Goal: Task Accomplishment & Management: Manage account settings

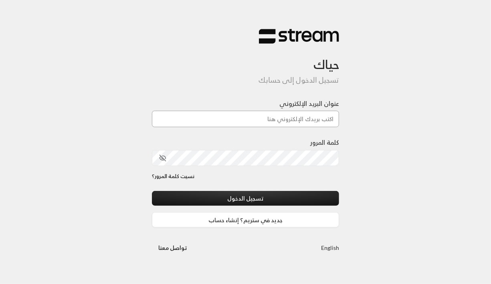
click at [253, 119] on input "عنوان البريد الإلكتروني" at bounding box center [246, 119] width 188 height 16
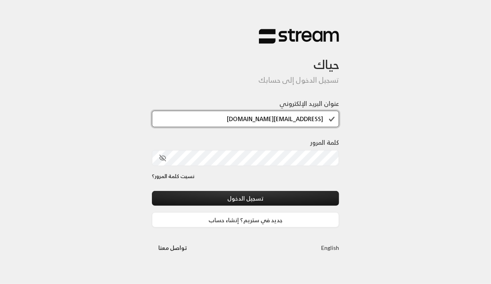
type input "[EMAIL_ADDRESS][DOMAIN_NAME]"
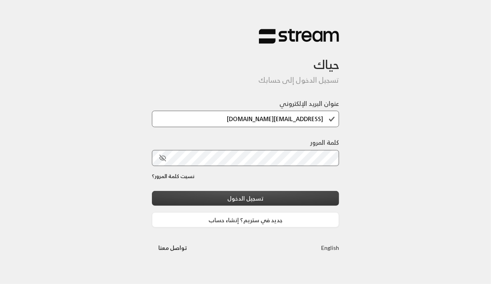
click at [258, 198] on button "تسجيل الدخول" at bounding box center [246, 198] width 188 height 15
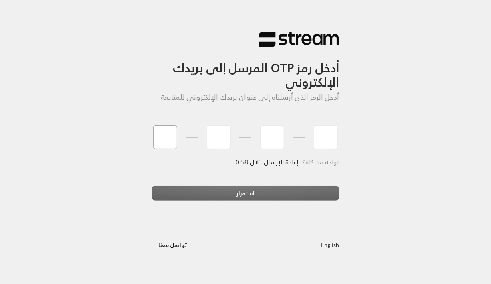
type input "1"
type input "2"
type input "3"
type input "4"
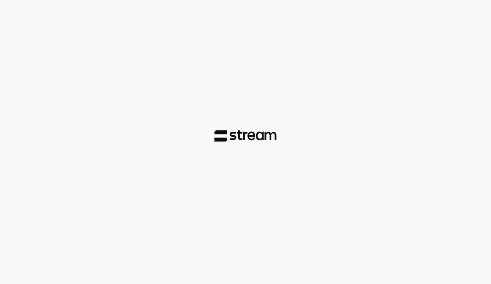
click at [240, 190] on div at bounding box center [245, 142] width 491 height 284
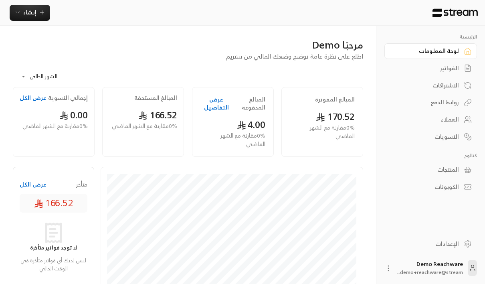
click at [449, 71] on div "الفواتير" at bounding box center [427, 68] width 65 height 8
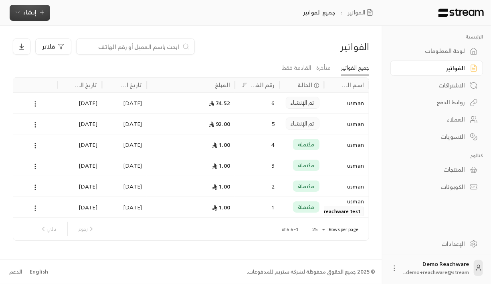
click at [34, 12] on span "إنشاء" at bounding box center [29, 12] width 13 height 10
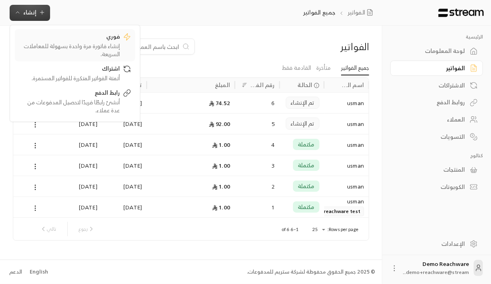
click at [101, 51] on div "إنشاء فاتورة مرة واحدة بسهولة للمعاملات السريعة." at bounding box center [69, 50] width 101 height 16
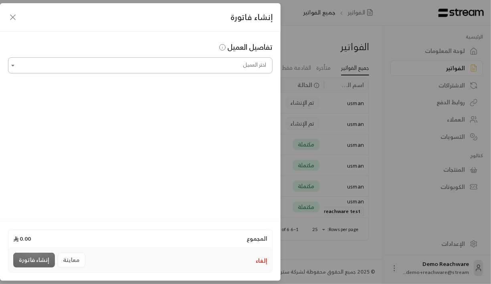
click at [150, 60] on input "اختر العميل" at bounding box center [140, 66] width 265 height 14
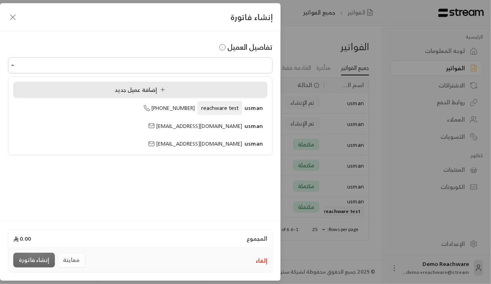
click at [206, 91] on div "إضافة عميل جديد" at bounding box center [140, 89] width 245 height 8
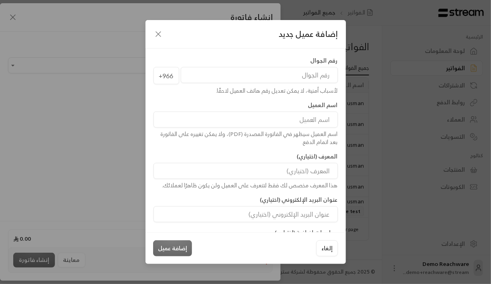
click at [286, 80] on input "tel" at bounding box center [259, 75] width 157 height 16
type input "563425912"
click at [176, 77] on span "+966" at bounding box center [167, 76] width 26 height 18
click at [264, 122] on input at bounding box center [246, 120] width 185 height 16
type input "ح"
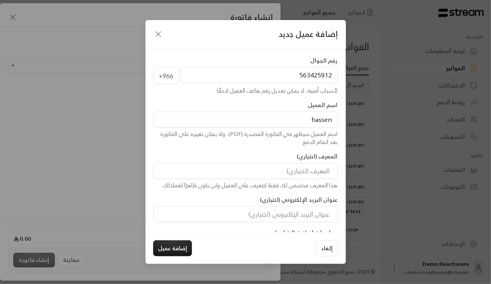
type input "Hassen Moustapha"
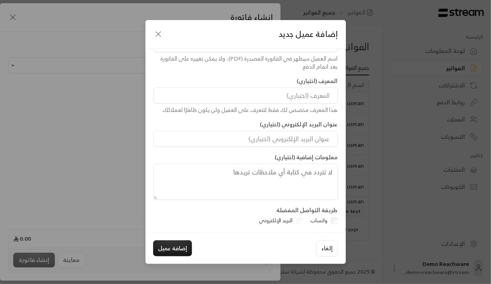
click at [288, 181] on textarea at bounding box center [246, 182] width 185 height 36
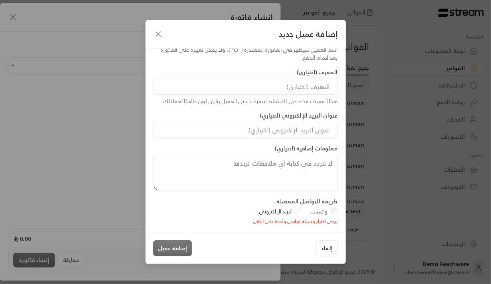
click at [155, 248] on div "إلغاء إضافة عميل" at bounding box center [245, 248] width 185 height 16
click at [296, 209] on div "البريد الإلكتروني" at bounding box center [280, 212] width 48 height 8
click at [298, 211] on div "البريد الإلكتروني" at bounding box center [280, 212] width 48 height 8
click at [298, 129] on input "البريد الإلكتروني" at bounding box center [246, 130] width 185 height 16
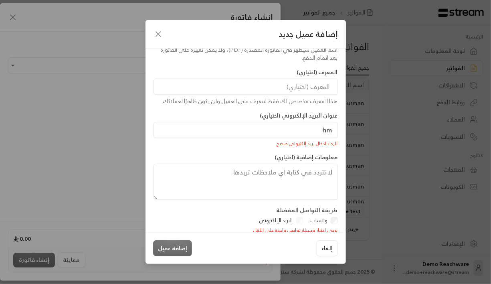
type input "[EMAIL_ADDRESS][DOMAIN_NAME]"
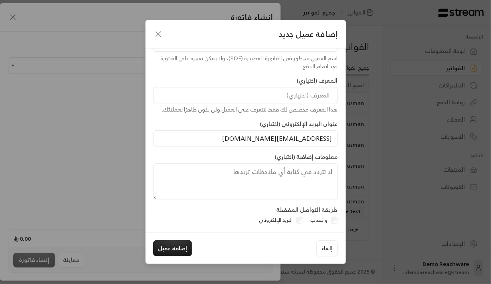
scroll to position [75, 0]
click at [179, 247] on button "إضافة عميل" at bounding box center [172, 248] width 39 height 16
type input "**********"
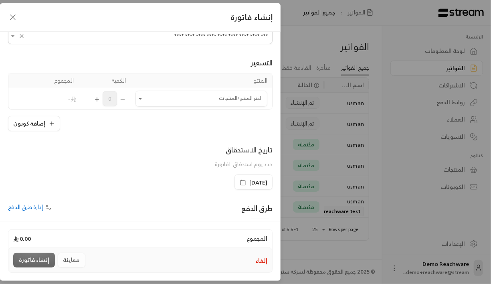
scroll to position [30, 0]
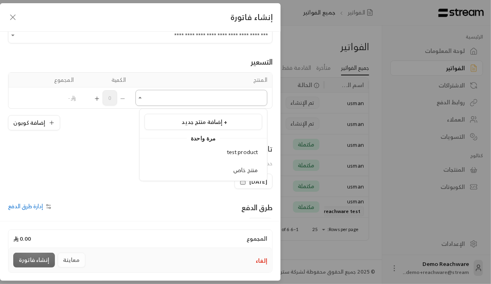
click at [204, 93] on input "اختر العميل" at bounding box center [202, 98] width 132 height 14
click at [220, 150] on div "test product" at bounding box center [203, 152] width 109 height 8
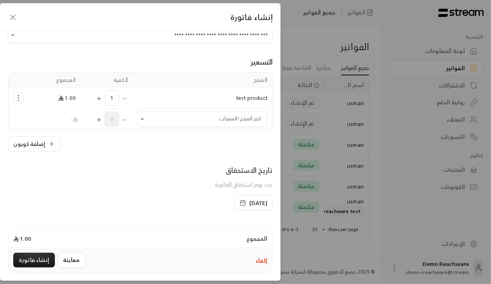
click at [71, 97] on span "1.00" at bounding box center [67, 98] width 18 height 10
click at [19, 95] on circle "Selected Products" at bounding box center [18, 95] width 1 height 1
click at [50, 116] on span "إضافة كوبون" at bounding box center [50, 117] width 29 height 9
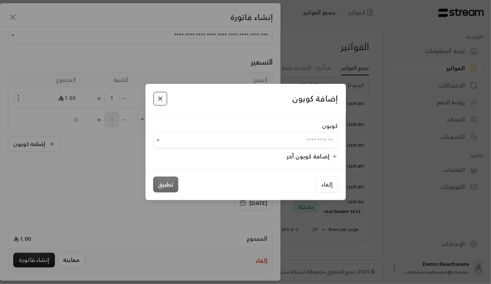
click at [160, 100] on button "Close" at bounding box center [161, 99] width 14 height 14
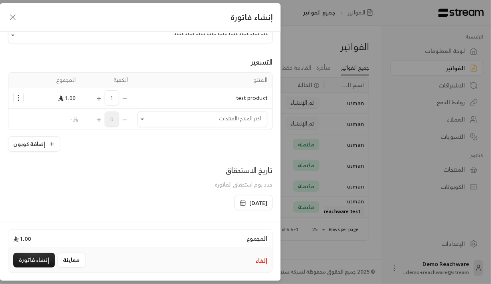
click at [119, 97] on span "1" at bounding box center [112, 97] width 14 height 15
click at [118, 97] on span "1" at bounding box center [112, 97] width 14 height 15
click at [98, 99] on div "1" at bounding box center [106, 97] width 43 height 15
click at [102, 98] on icon "Selected Products" at bounding box center [99, 98] width 6 height 6
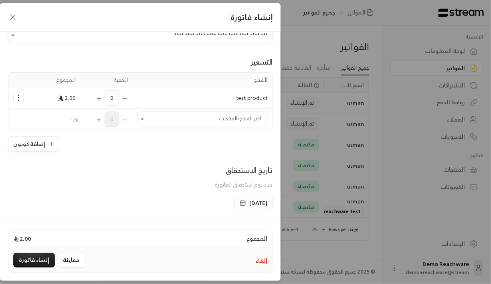
click at [102, 98] on icon "Selected Products" at bounding box center [99, 98] width 6 height 6
click at [22, 97] on icon "Selected Products" at bounding box center [18, 98] width 8 height 8
click at [53, 116] on span "إضافة كوبون" at bounding box center [50, 117] width 29 height 9
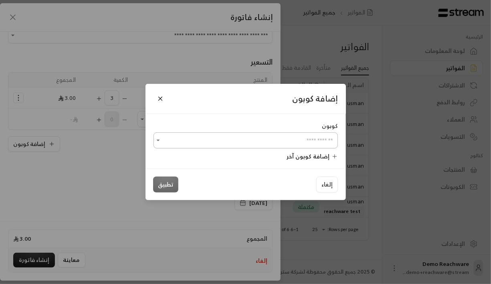
click at [316, 142] on input "اختر العميل" at bounding box center [246, 141] width 185 height 14
click at [292, 183] on div "خصم منتج" at bounding box center [245, 183] width 165 height 8
type input "********"
click at [166, 186] on button "تطبيق" at bounding box center [165, 184] width 25 height 16
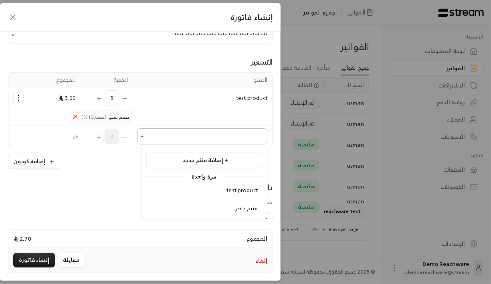
click at [220, 135] on input "اختر العميل" at bounding box center [203, 137] width 130 height 14
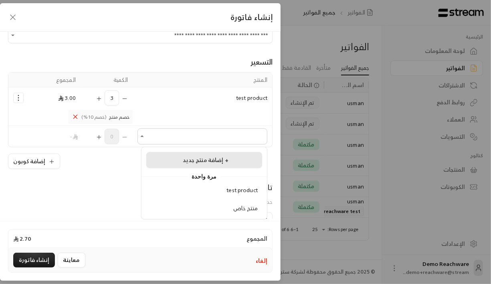
click at [219, 160] on span "إضافة منتج جديد +" at bounding box center [206, 160] width 46 height 10
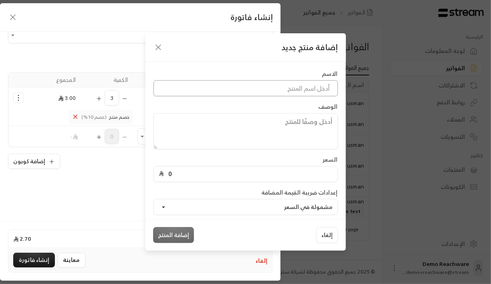
click at [293, 90] on input at bounding box center [246, 88] width 185 height 16
type input "l"
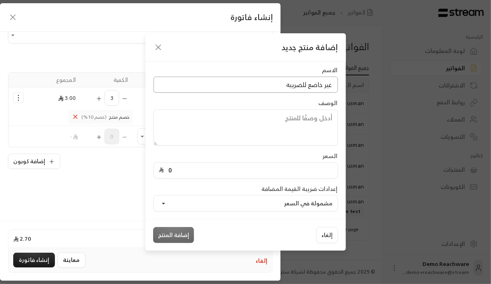
type input "غير خاضع للضريبة"
click at [279, 170] on input "0" at bounding box center [248, 170] width 169 height 15
type input "60"
click at [271, 185] on label "إعدادات ضريبة القيمة المضافة" at bounding box center [300, 189] width 76 height 8
click at [260, 199] on button "مشمولة في السعر" at bounding box center [246, 203] width 185 height 16
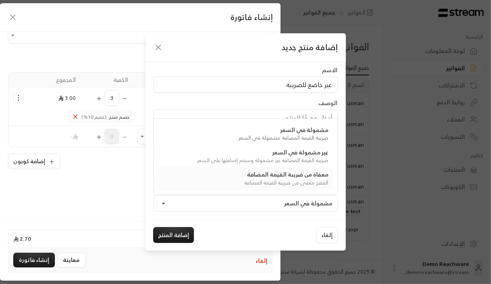
click at [263, 180] on div "المنتج معفى من ضريبة القيمة المضافة" at bounding box center [246, 183] width 166 height 8
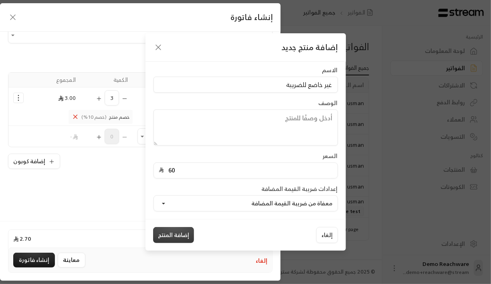
click at [163, 233] on button "إضافة المنتج" at bounding box center [173, 235] width 41 height 16
type input "0"
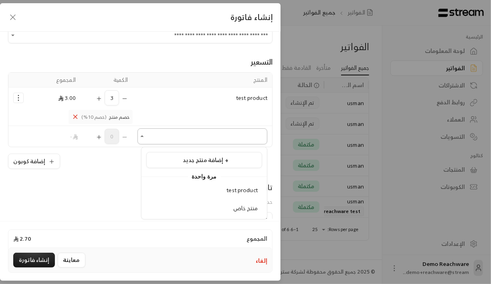
click at [156, 135] on input "اختر العميل" at bounding box center [203, 137] width 130 height 14
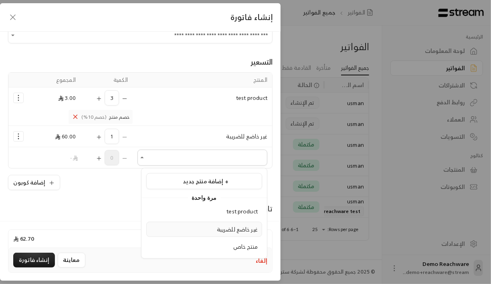
click at [216, 227] on div "غير خاضع للضريبة" at bounding box center [204, 229] width 107 height 8
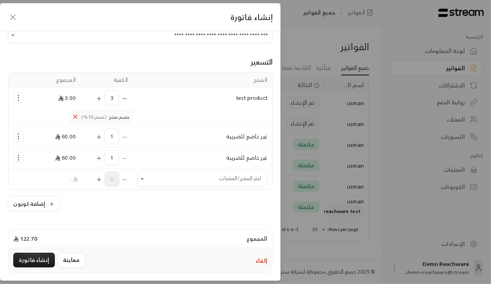
click at [128, 154] on div "1" at bounding box center [106, 157] width 43 height 15
click at [128, 156] on div "1" at bounding box center [106, 157] width 43 height 15
click at [22, 156] on icon "Selected Products" at bounding box center [18, 158] width 8 height 8
click at [47, 191] on span "إزالة المنتج" at bounding box center [53, 191] width 23 height 9
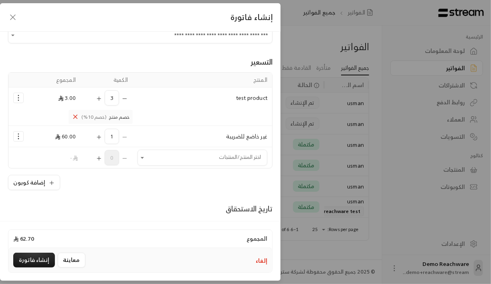
click at [112, 142] on span "1" at bounding box center [112, 136] width 14 height 15
click at [114, 139] on span "1" at bounding box center [112, 136] width 14 height 15
click at [99, 136] on icon "Selected Products" at bounding box center [99, 137] width 0 height 4
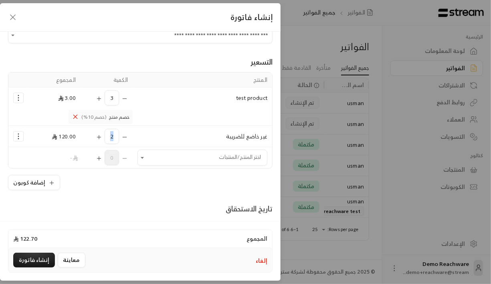
click at [99, 136] on icon "Selected Products" at bounding box center [99, 137] width 0 height 4
click at [116, 179] on div "إضافة كوبون" at bounding box center [140, 182] width 265 height 15
click at [33, 182] on button "إضافة كوبون" at bounding box center [34, 182] width 52 height 15
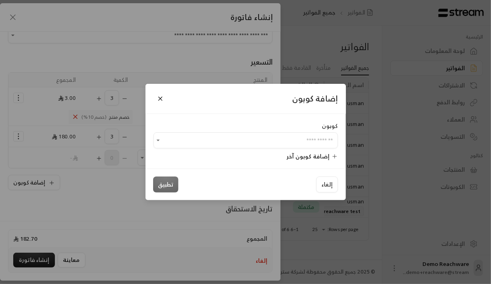
click at [105, 172] on div "إضافة كوبون كوبون ​ إضافة كوبون آخر إلغاء تطبيق" at bounding box center [245, 142] width 491 height 284
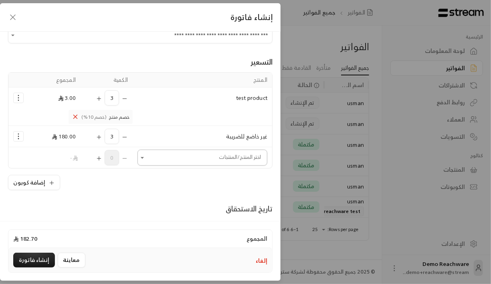
click at [167, 158] on input "اختر العميل" at bounding box center [203, 158] width 130 height 14
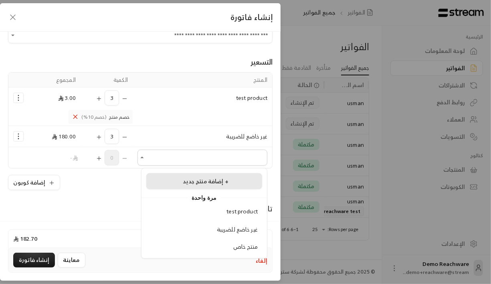
click at [198, 181] on span "إضافة منتج جديد +" at bounding box center [206, 181] width 46 height 10
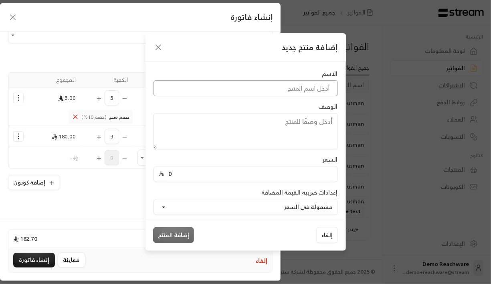
click at [255, 91] on input at bounding box center [246, 88] width 185 height 16
type input "[DEMOGRAPHIC_DATA] ضريبة"
click at [281, 168] on input "0" at bounding box center [248, 173] width 169 height 15
type input "53"
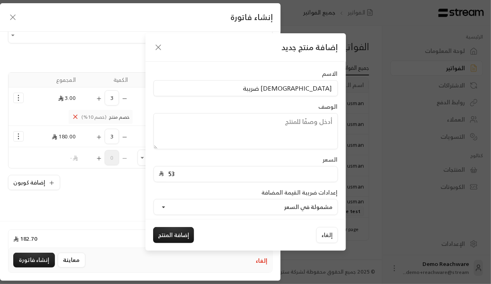
click at [254, 189] on div "إعدادات ضريبة القيمة المضافة مشمولة في السعر" at bounding box center [246, 202] width 193 height 26
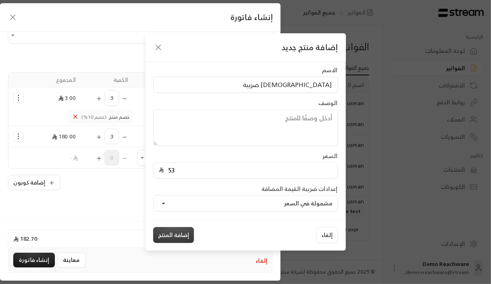
click at [176, 229] on button "إضافة المنتج" at bounding box center [173, 235] width 41 height 16
type input "0"
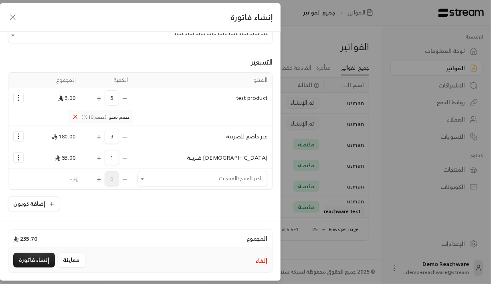
click at [158, 189] on div "المنتج الكمية المجموع test product 3 3.00 إضافة كوبون إزالة المنتج خصم منتج (خص…" at bounding box center [140, 141] width 265 height 139
click at [102, 152] on button "Selected Products" at bounding box center [99, 157] width 6 height 15
click at [102, 153] on button "Selected Products" at bounding box center [99, 157] width 6 height 15
click at [21, 133] on icon "Selected Products" at bounding box center [18, 136] width 8 height 8
click at [52, 154] on span "إضافة كوبون" at bounding box center [50, 155] width 29 height 9
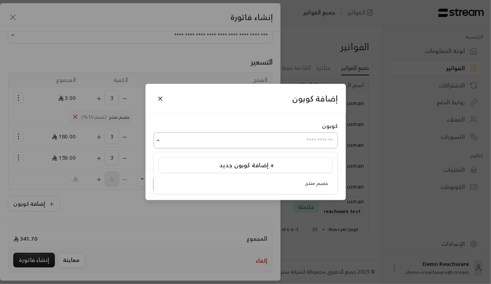
click at [173, 137] on input "اختر العميل" at bounding box center [246, 141] width 185 height 14
drag, startPoint x: 250, startPoint y: 163, endPoint x: 229, endPoint y: 145, distance: 27.3
click at [229, 145] on body "الرئيسية لوحة المعلومات الفواتير الاشتراكات روابط الدفع العملاء التسويات كتالوج…" at bounding box center [245, 142] width 491 height 284
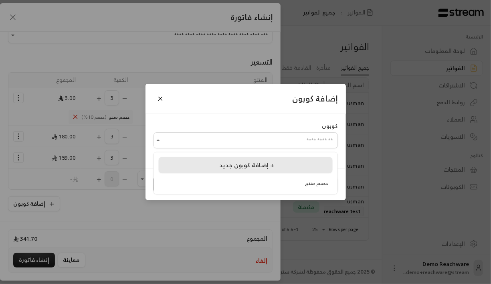
click at [231, 161] on span "إضافة كوبون جديد +" at bounding box center [246, 164] width 55 height 11
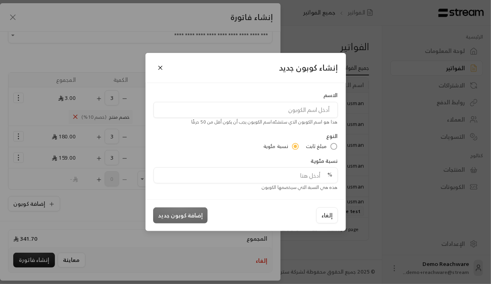
click at [326, 146] on span "مبلغ ثابت" at bounding box center [316, 146] width 21 height 8
click at [312, 175] on input "tel" at bounding box center [248, 175] width 169 height 15
type input "10"
click at [282, 105] on input at bounding box center [246, 110] width 185 height 16
type input "مبلغ ثابت خصم"
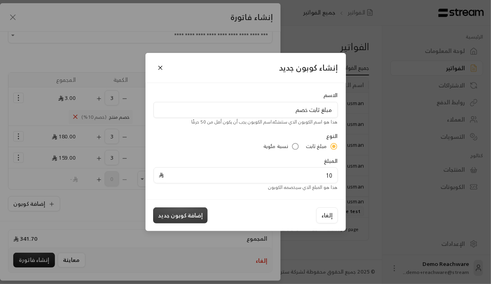
click at [188, 211] on button "إضافة كوبون جديد" at bounding box center [180, 215] width 55 height 16
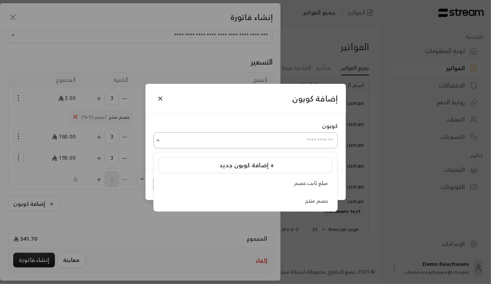
click at [260, 143] on input "اختر العميل" at bounding box center [246, 141] width 185 height 14
click at [261, 181] on div "مبلغ ثابت خصم" at bounding box center [245, 183] width 165 height 8
type input "**********"
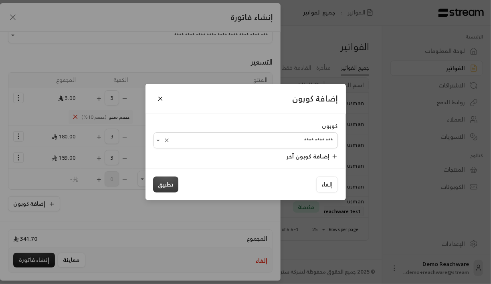
click at [170, 185] on button "تطبيق" at bounding box center [165, 184] width 25 height 16
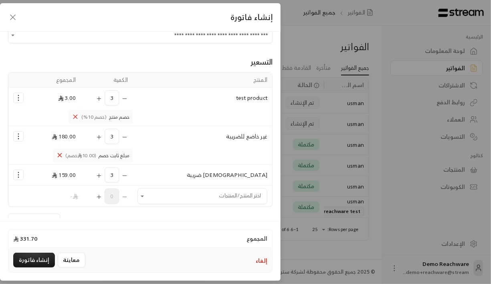
click at [102, 194] on icon "Selected Products" at bounding box center [99, 197] width 6 height 6
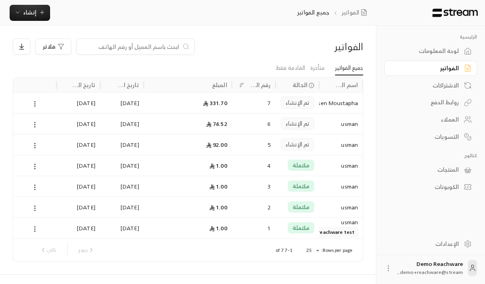
click at [214, 109] on div "331.70" at bounding box center [188, 103] width 79 height 20
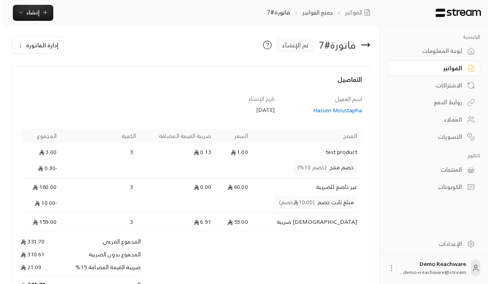
scroll to position [4, 0]
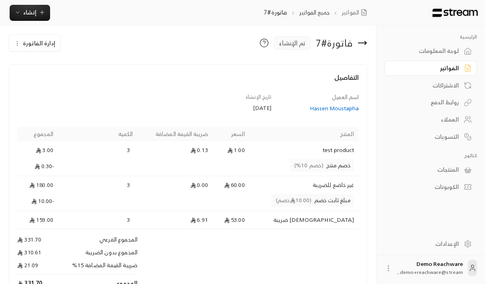
click at [44, 39] on span "إدارة الفاتورة" at bounding box center [39, 43] width 32 height 10
click at [57, 66] on span "تعديل" at bounding box center [53, 66] width 13 height 6
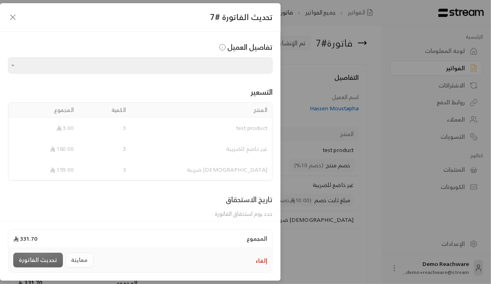
type input "**********"
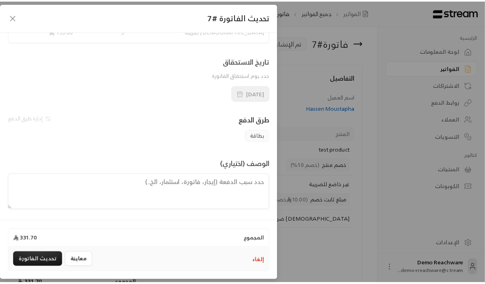
scroll to position [0, 0]
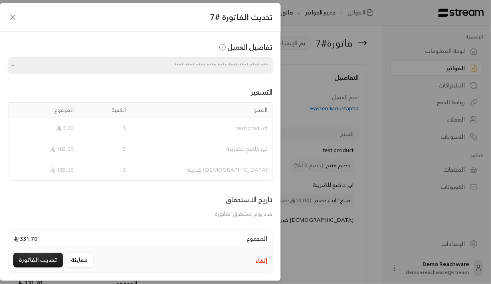
click at [341, 157] on div "**********" at bounding box center [245, 142] width 491 height 284
click at [461, 63] on div "**********" at bounding box center [245, 142] width 491 height 284
click at [264, 261] on button "إلغاء" at bounding box center [262, 261] width 12 height 8
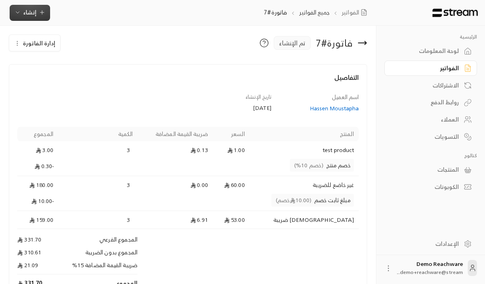
click at [33, 8] on span "إنشاء" at bounding box center [29, 12] width 13 height 10
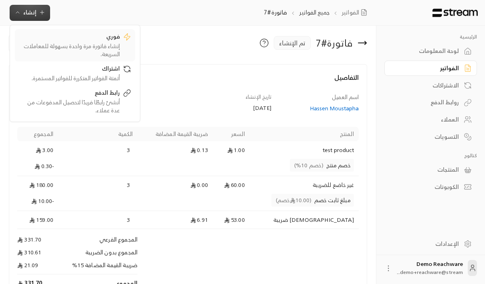
click at [87, 37] on div "فوري" at bounding box center [69, 37] width 101 height 10
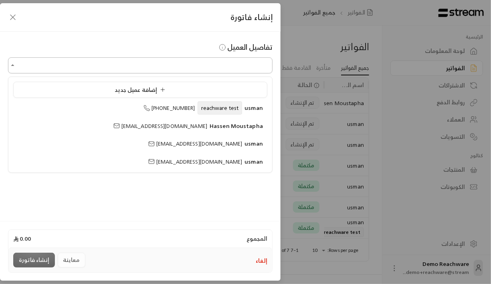
click at [176, 69] on input "اختر العميل" at bounding box center [140, 66] width 265 height 14
click at [205, 124] on span "[EMAIL_ADDRESS][DOMAIN_NAME]" at bounding box center [161, 125] width 94 height 9
type input "**********"
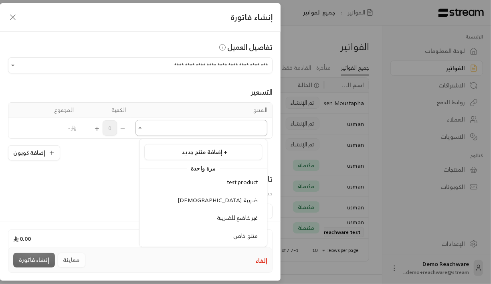
click at [204, 124] on input "اختر العميل" at bounding box center [202, 128] width 132 height 14
click at [230, 232] on div "منتج خاص" at bounding box center [203, 236] width 109 height 8
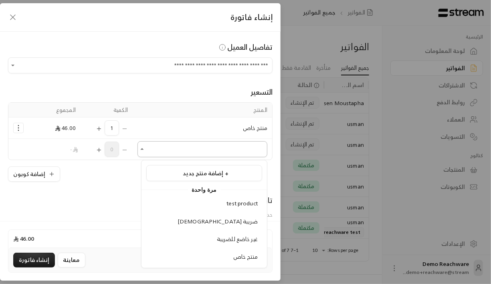
click at [176, 155] on input "اختر العميل" at bounding box center [203, 149] width 130 height 14
click at [219, 236] on span "غير خاضع للضريبة" at bounding box center [237, 239] width 41 height 10
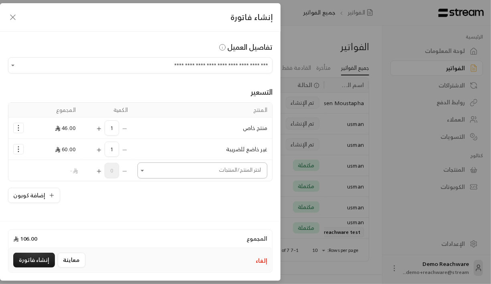
click at [222, 170] on input "اختر العميل" at bounding box center [203, 171] width 130 height 14
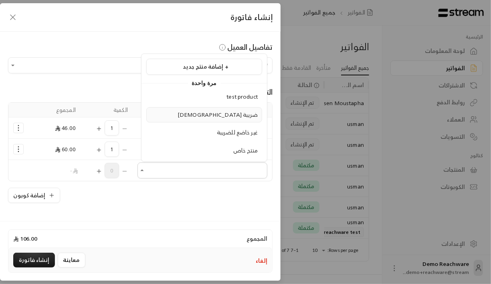
click at [229, 114] on span "[DEMOGRAPHIC_DATA] ضريبة" at bounding box center [218, 115] width 80 height 10
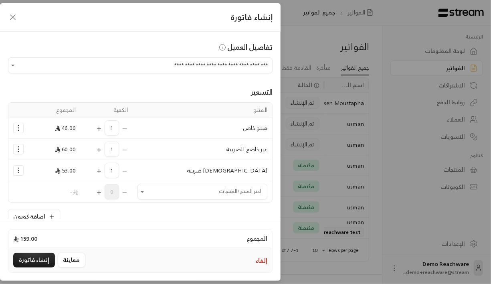
click at [101, 129] on icon "Selected Products" at bounding box center [99, 129] width 4 height 0
click at [101, 148] on icon "Selected Products" at bounding box center [99, 150] width 6 height 6
click at [102, 168] on icon "Selected Products" at bounding box center [99, 171] width 6 height 6
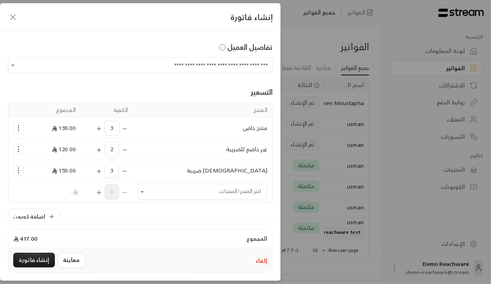
click at [20, 127] on icon "Selected Products" at bounding box center [18, 128] width 8 height 8
click at [43, 146] on span "إضافة كوبون" at bounding box center [50, 147] width 29 height 9
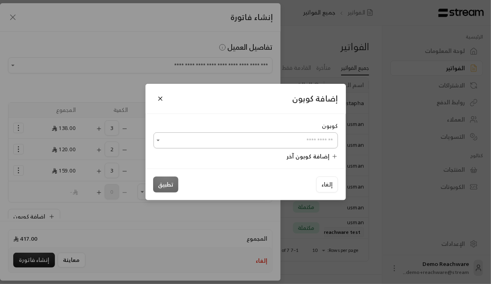
click at [170, 137] on input "اختر العميل" at bounding box center [246, 141] width 185 height 14
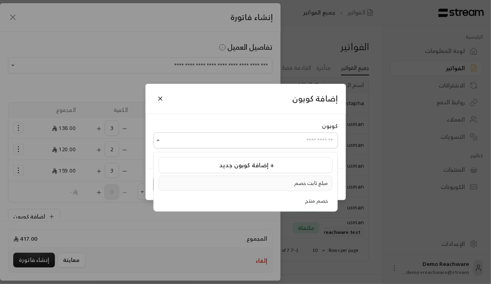
click at [248, 184] on div "مبلغ ثابت خصم" at bounding box center [245, 183] width 165 height 8
type input "**********"
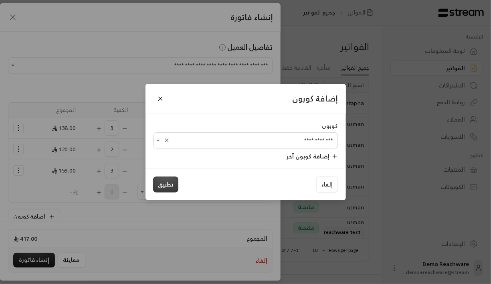
click at [158, 187] on button "تطبيق" at bounding box center [165, 184] width 25 height 16
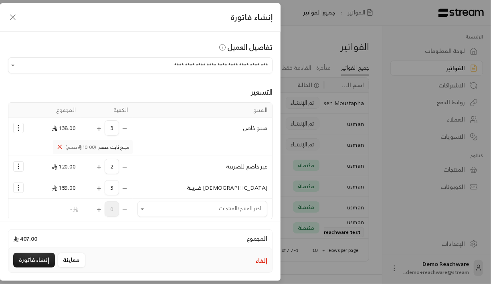
click at [21, 164] on icon "Selected Products" at bounding box center [18, 166] width 8 height 8
click at [61, 184] on span "إضافة كوبون" at bounding box center [50, 185] width 29 height 9
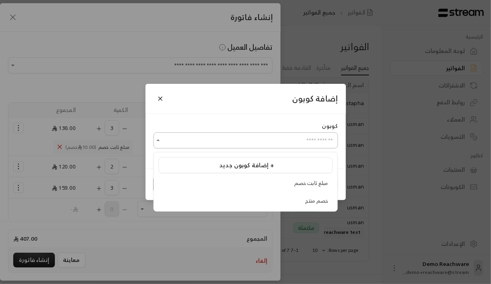
click at [210, 142] on input "اختر العميل" at bounding box center [246, 141] width 185 height 14
click at [259, 197] on div "خصم منتج" at bounding box center [245, 201] width 165 height 8
type input "********"
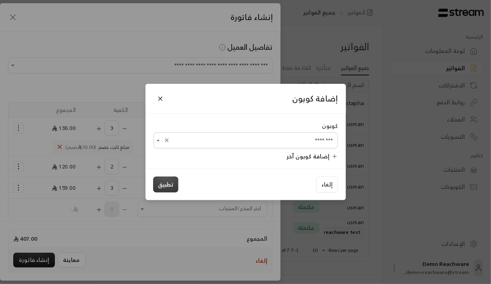
click at [167, 184] on button "تطبيق" at bounding box center [165, 184] width 25 height 16
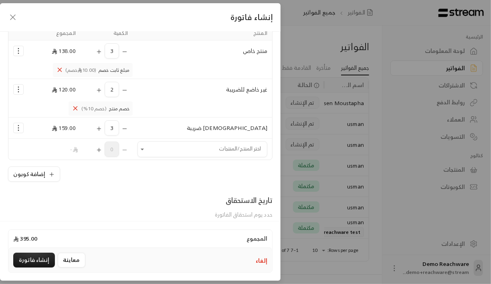
scroll to position [80, 0]
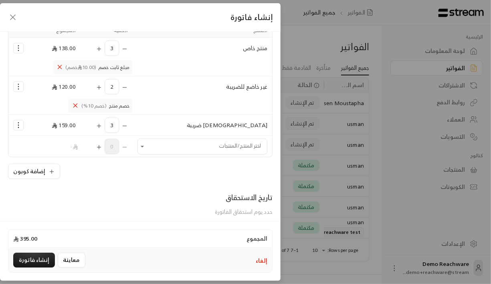
click at [22, 124] on icon "Selected Products" at bounding box center [18, 125] width 8 height 8
click at [61, 146] on span "إضافة كوبون" at bounding box center [50, 144] width 29 height 9
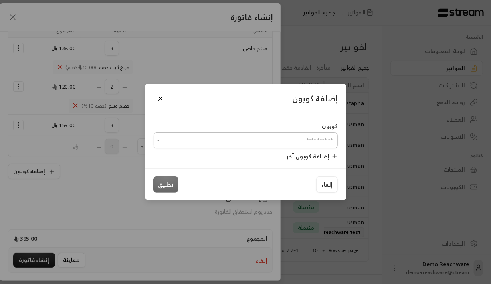
click at [191, 140] on input "اختر العميل" at bounding box center [246, 141] width 185 height 14
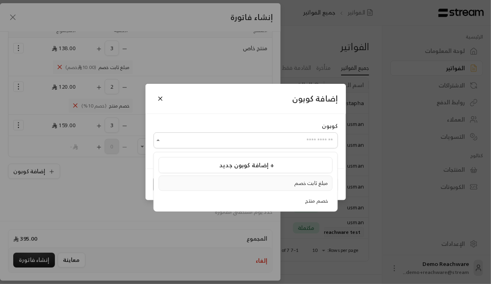
click at [229, 186] on div "مبلغ ثابت خصم" at bounding box center [245, 183] width 165 height 8
type input "**********"
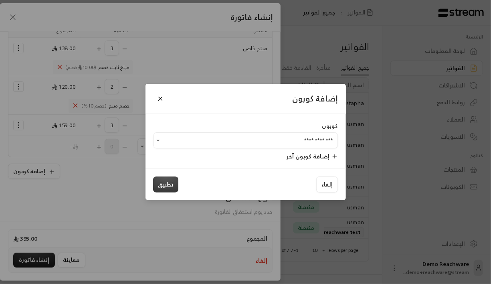
click at [168, 181] on button "تطبيق" at bounding box center [165, 184] width 25 height 16
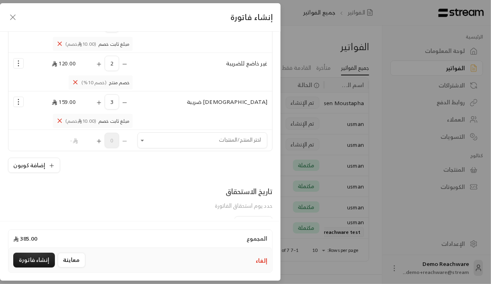
scroll to position [104, 0]
click at [41, 166] on button "إضافة كوبون" at bounding box center [34, 164] width 52 height 15
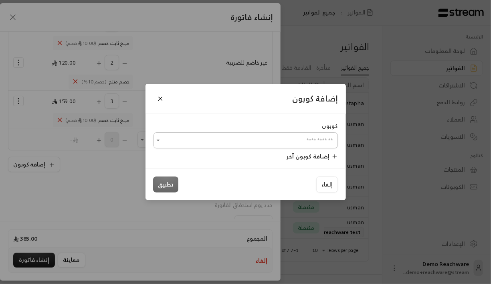
click at [203, 141] on input "اختر العميل" at bounding box center [246, 141] width 185 height 14
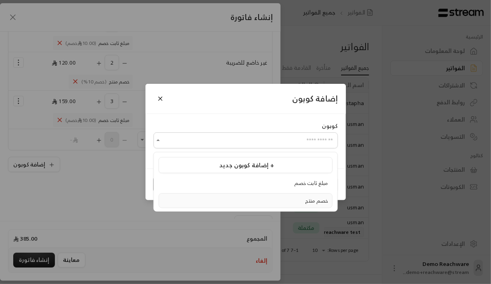
click at [258, 198] on div "خصم منتج" at bounding box center [245, 201] width 165 height 8
type input "********"
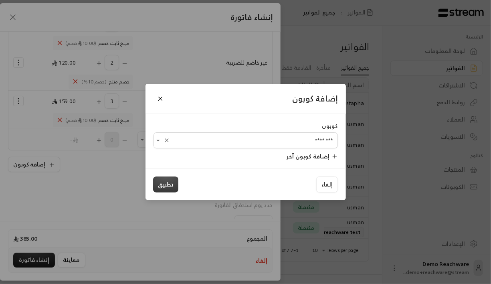
click at [174, 185] on button "تطبيق" at bounding box center [165, 184] width 25 height 16
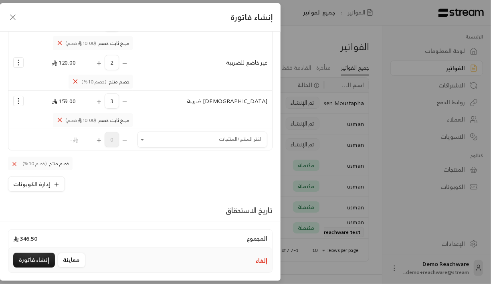
click at [162, 188] on div "إدارة الكوبونات" at bounding box center [140, 183] width 265 height 15
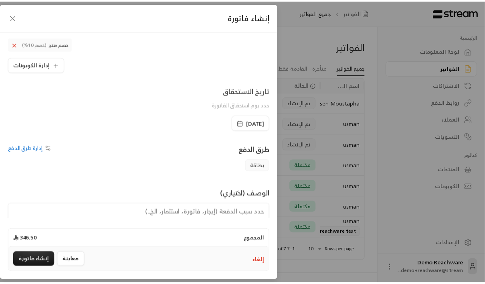
scroll to position [252, 0]
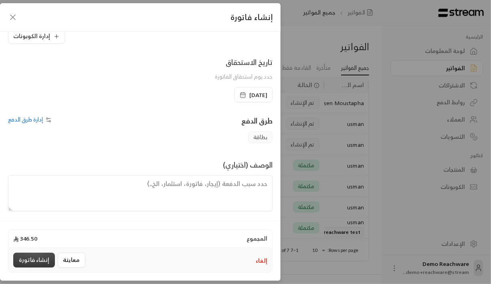
drag, startPoint x: 39, startPoint y: 259, endPoint x: 69, endPoint y: 195, distance: 71.2
click at [69, 195] on form "**********" at bounding box center [140, 110] width 281 height 215
click at [81, 193] on textarea at bounding box center [140, 193] width 265 height 36
type textarea "تست"
click at [40, 260] on button "إنشاء فاتورة" at bounding box center [34, 260] width 42 height 15
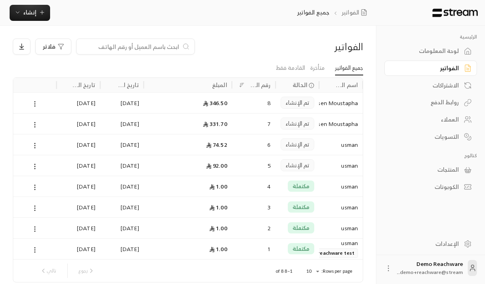
click at [157, 102] on div "346.50" at bounding box center [188, 103] width 79 height 20
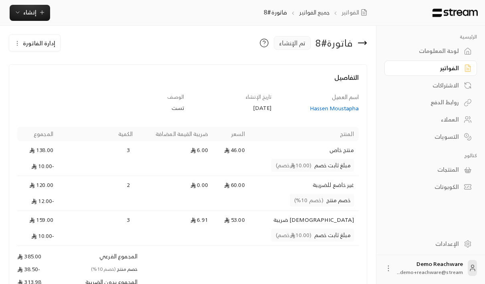
scroll to position [3, 0]
click at [250, 143] on td "46.00" at bounding box center [231, 151] width 37 height 18
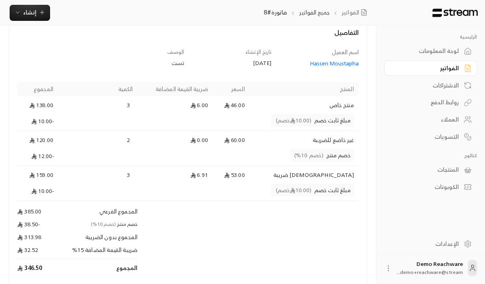
scroll to position [0, 0]
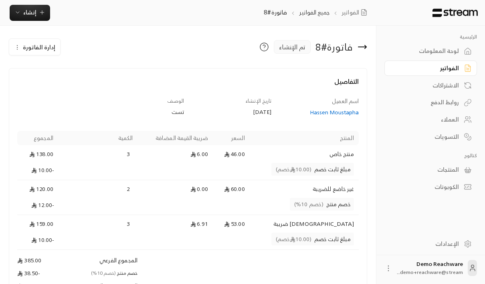
click at [444, 170] on div "المنتجات" at bounding box center [427, 170] width 65 height 8
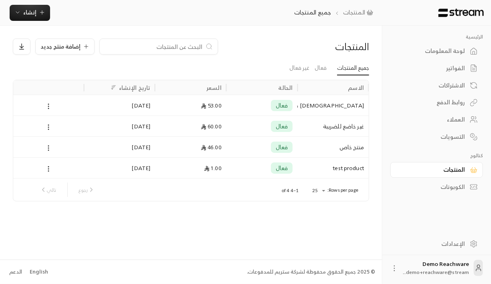
click at [458, 185] on div "الكوبونات" at bounding box center [433, 187] width 65 height 8
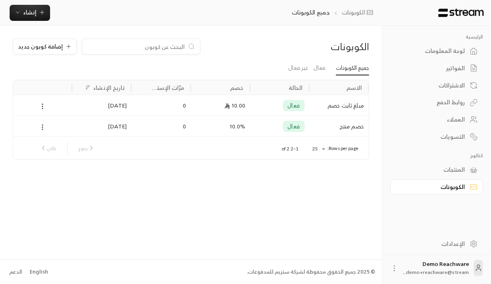
click at [320, 120] on div "خصم منتج" at bounding box center [339, 126] width 59 height 21
click at [265, 127] on div "فعال" at bounding box center [280, 126] width 50 height 20
click at [41, 126] on icon at bounding box center [42, 127] width 7 height 7
click at [50, 146] on li "تعديل" at bounding box center [53, 148] width 22 height 14
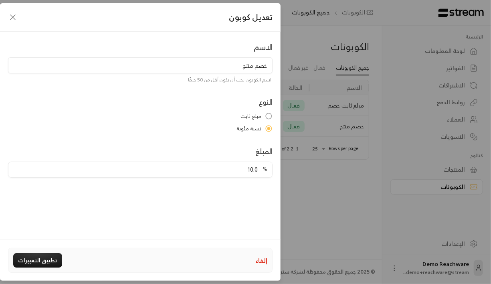
click at [264, 264] on button "إلغاء" at bounding box center [262, 260] width 12 height 8
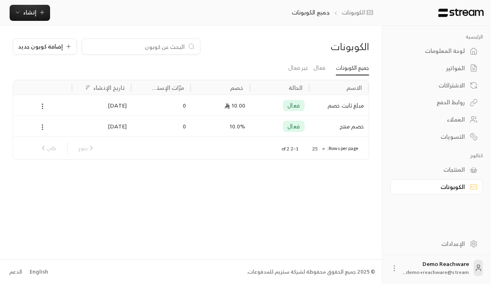
click at [460, 69] on div "الفواتير" at bounding box center [433, 68] width 65 height 8
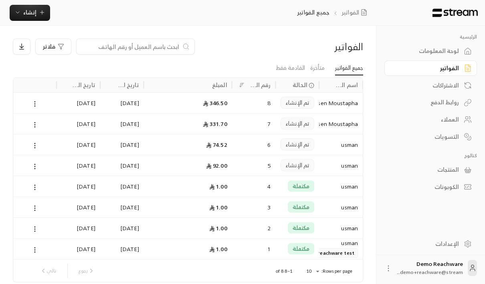
click at [250, 102] on div "8" at bounding box center [254, 103] width 34 height 20
